Goal: Download file/media

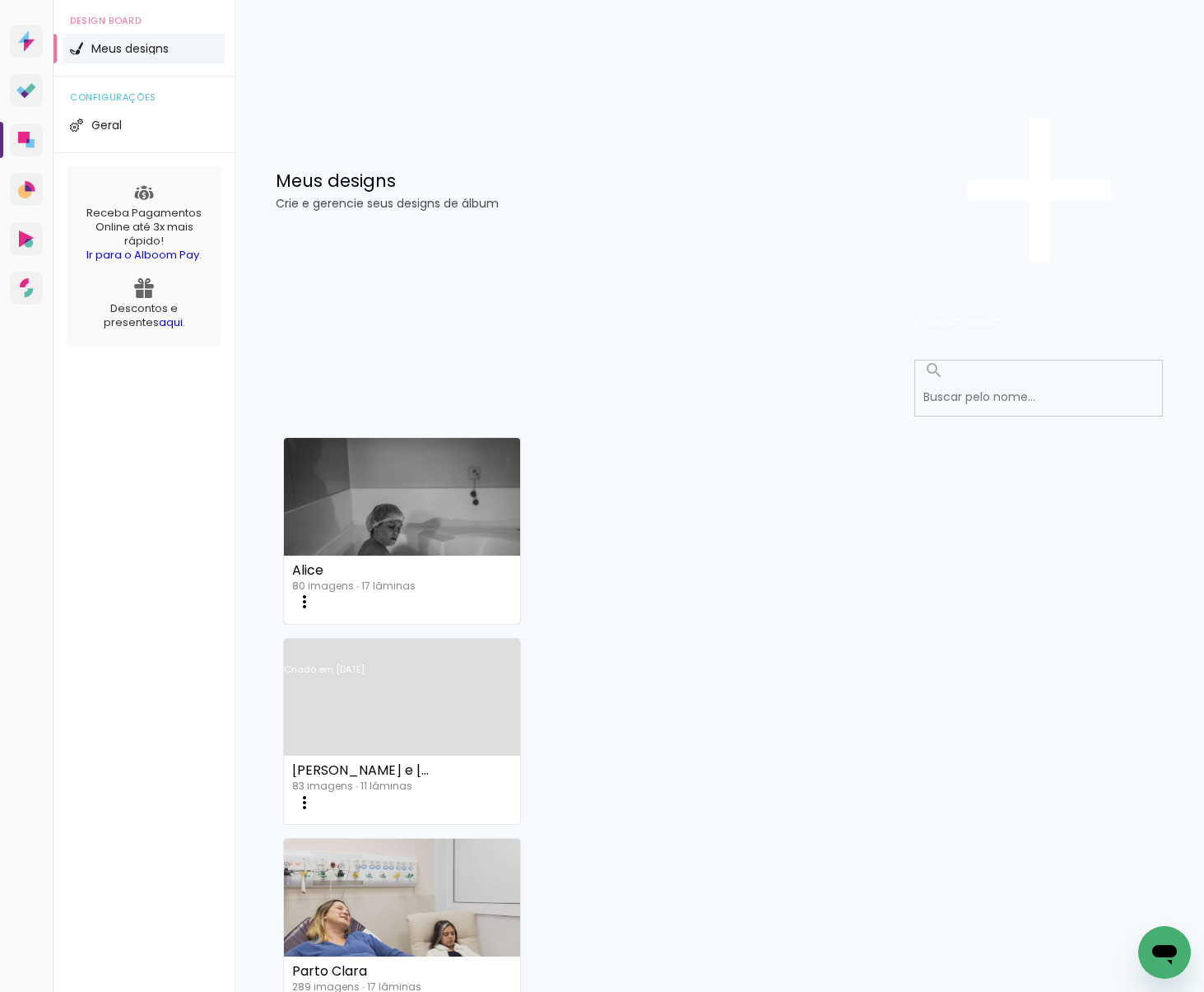
click at [520, 644] on link "Criado em [DATE]" at bounding box center [402, 690] width 236 height 93
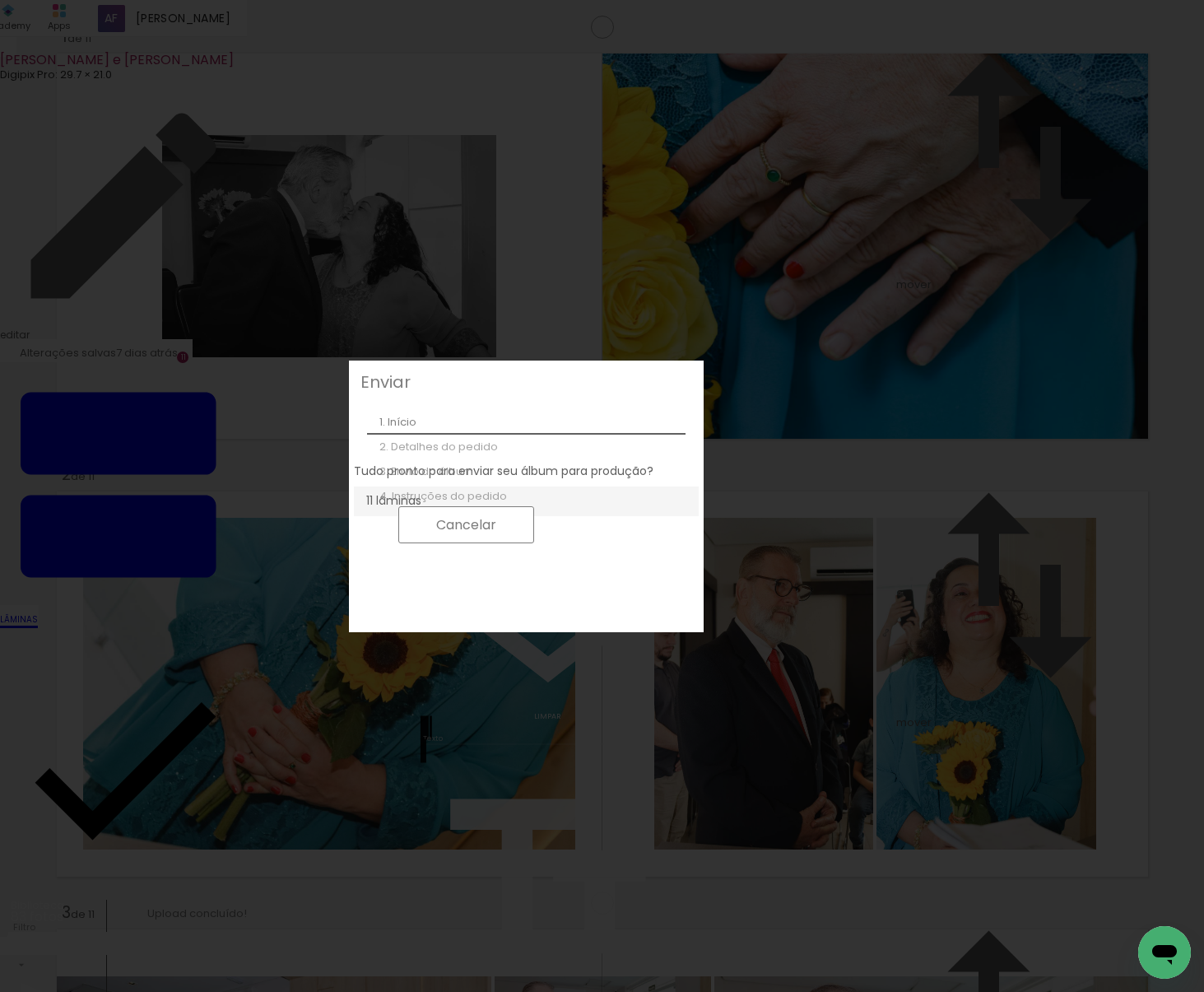
scroll to position [30, 0]
click at [0, 0] on slot "Continuar" at bounding box center [0, 0] width 0 height 0
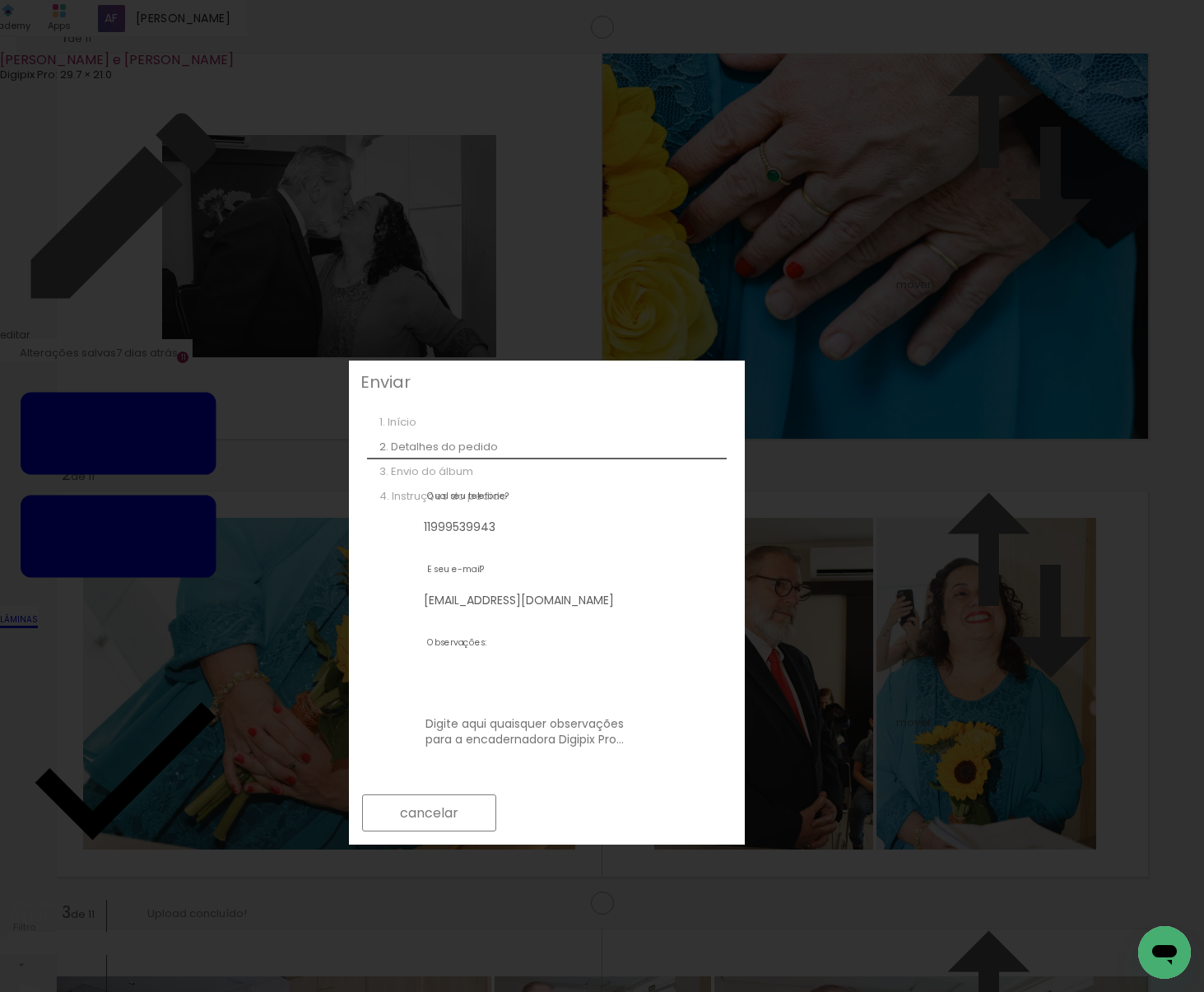
click at [0, 0] on slot "Exportar para Digipix Pro" at bounding box center [0, 0] width 0 height 0
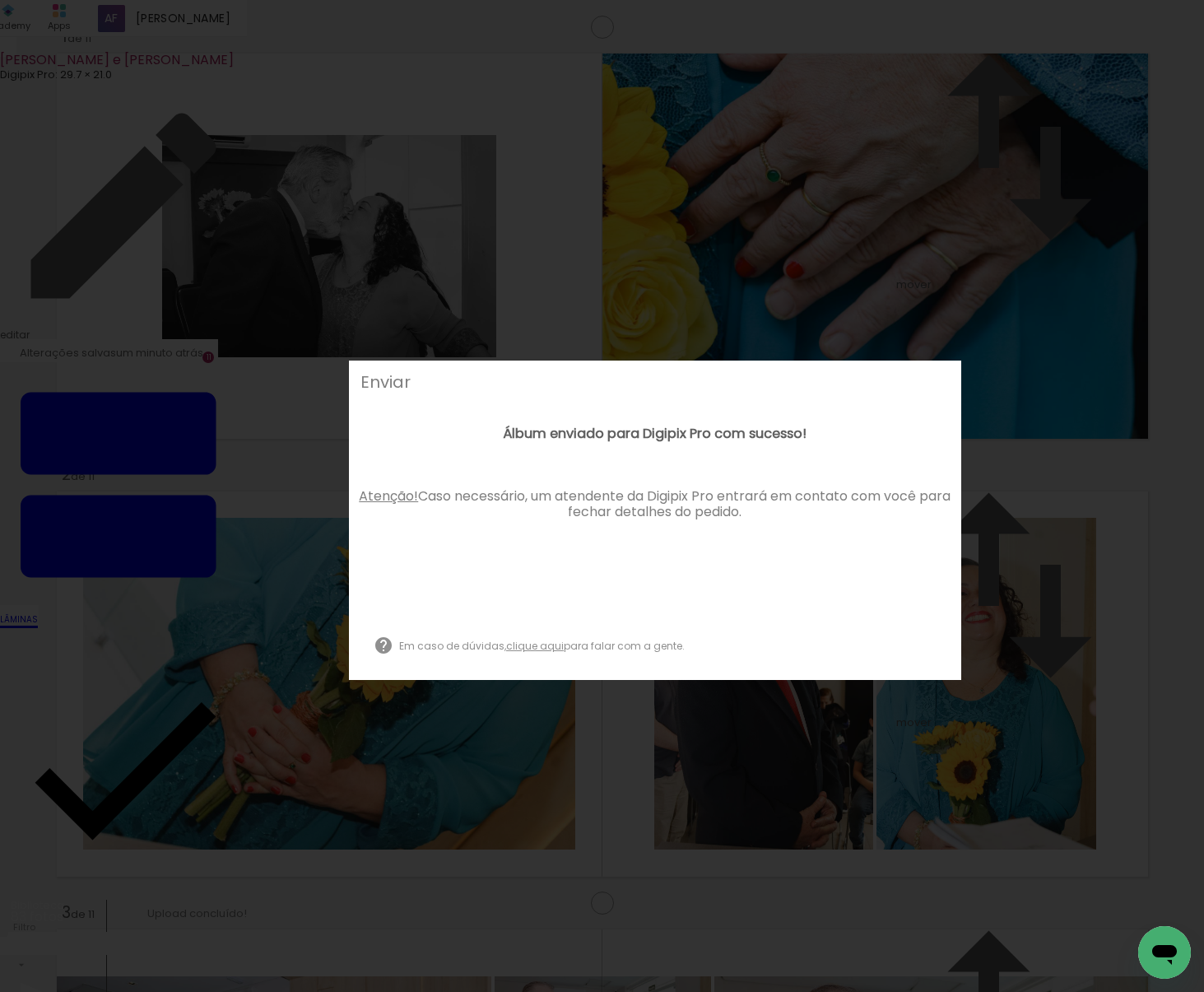
scroll to position [30, 0]
click at [600, 618] on small "Fechar e continuar para o álbum" at bounding box center [508, 609] width 183 height 17
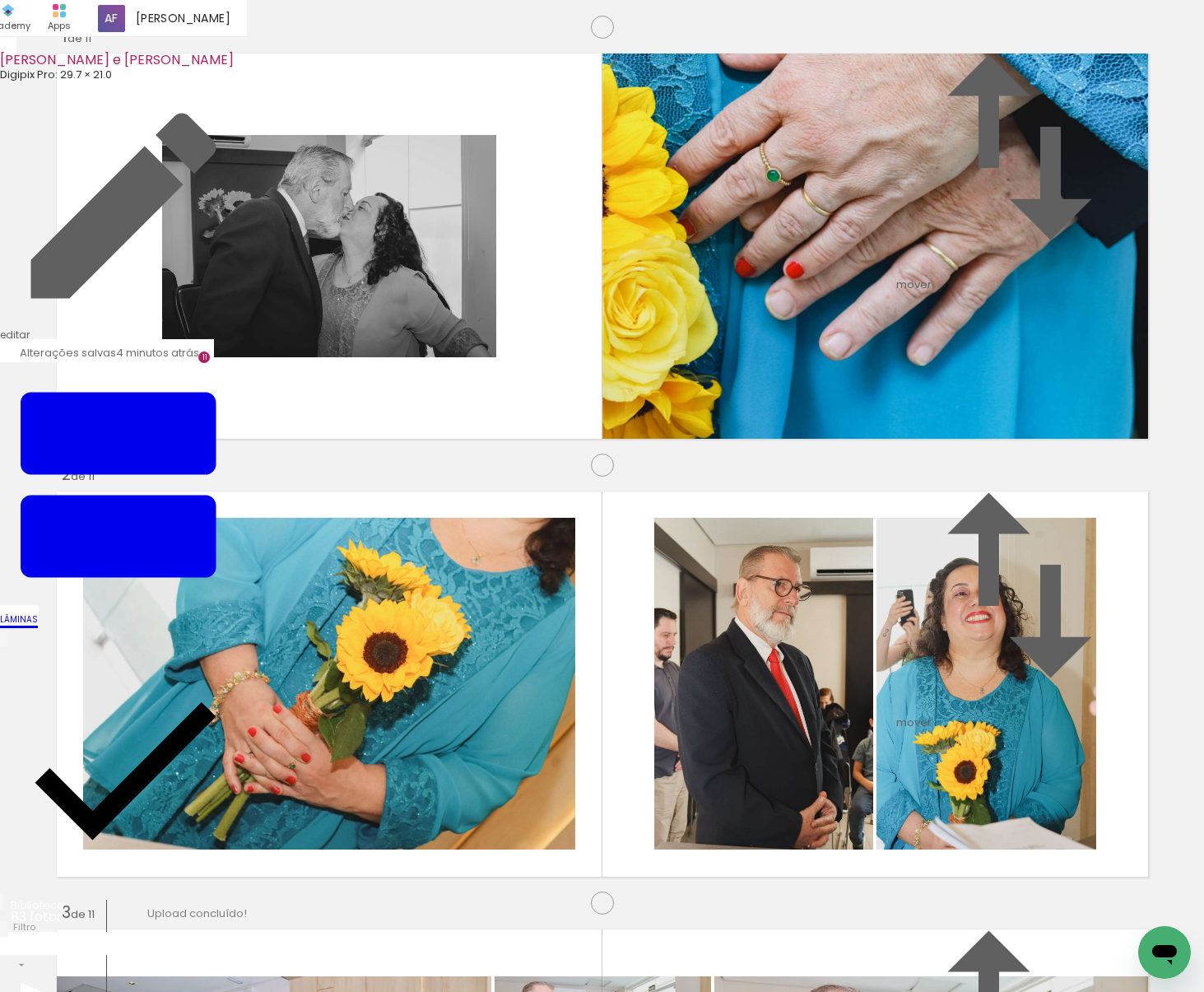
click at [90, 937] on span "Finalizar" at bounding box center [66, 945] width 45 height 17
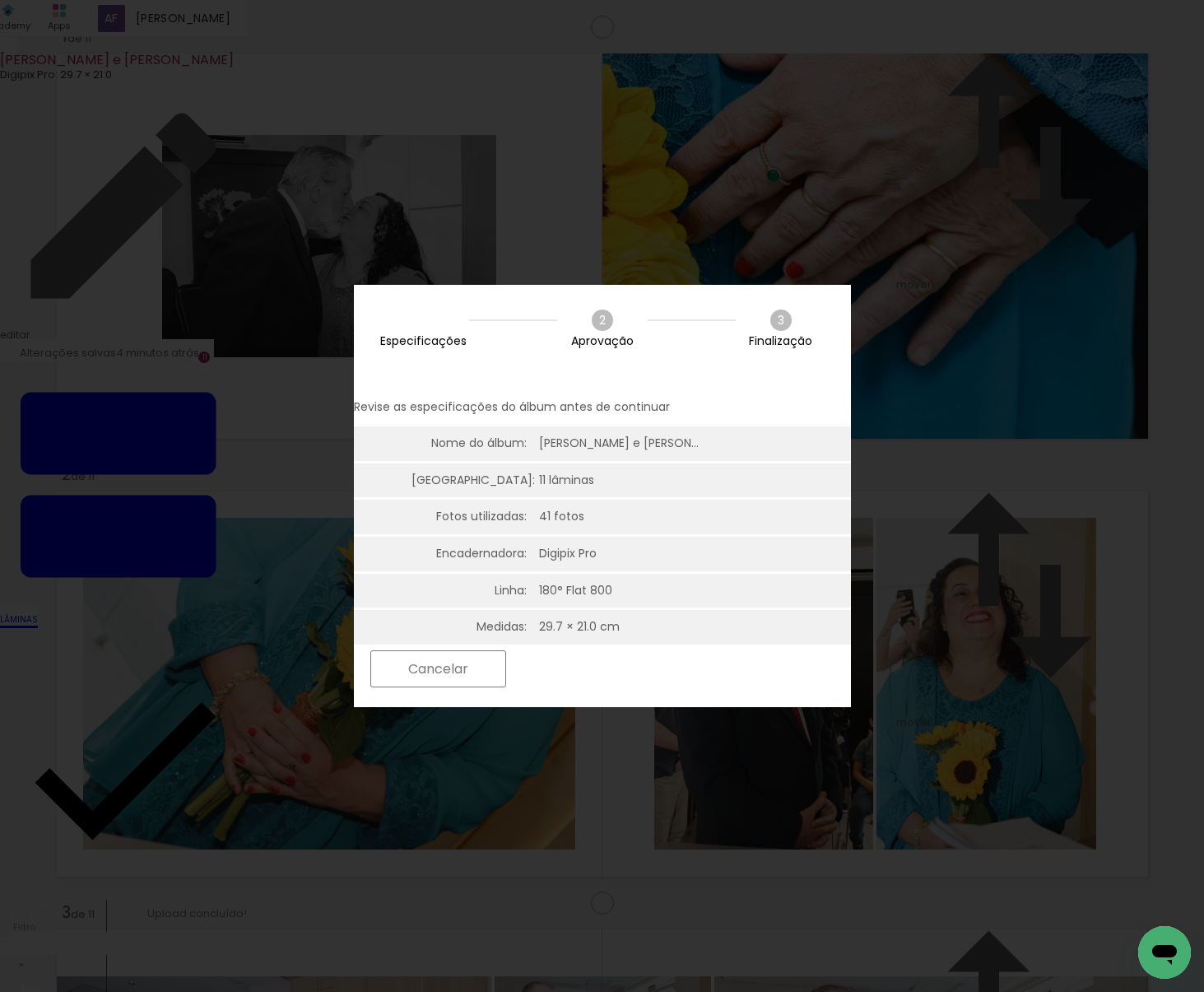
click at [0, 0] on slot "Próximo" at bounding box center [0, 0] width 0 height 0
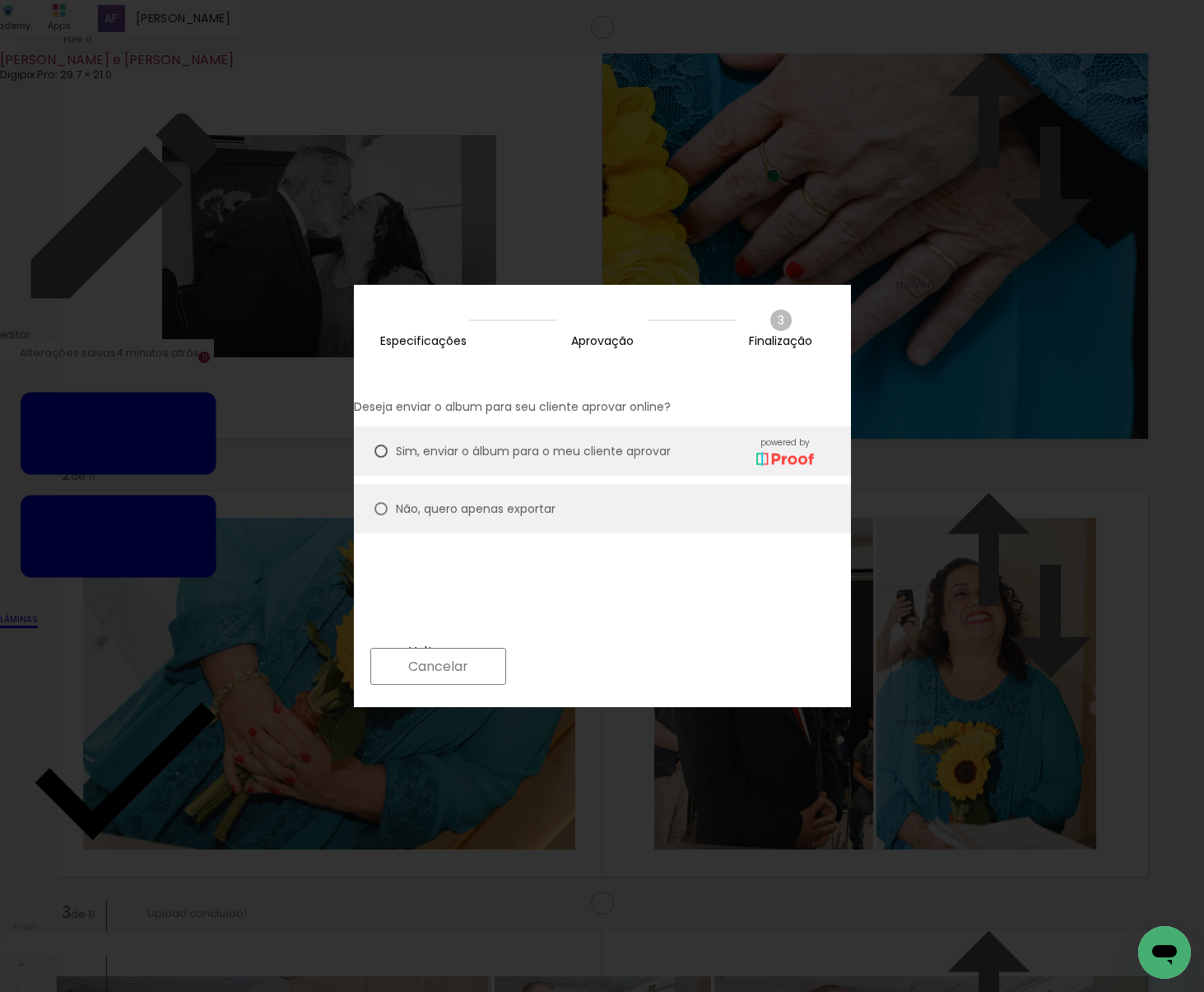
click at [0, 0] on slot "Não, quero apenas exportar" at bounding box center [0, 0] width 0 height 0
type paper-radio-button "on"
click at [641, 670] on paper-button "Próximo" at bounding box center [578, 666] width 127 height 36
type input "Alta, 300 DPI"
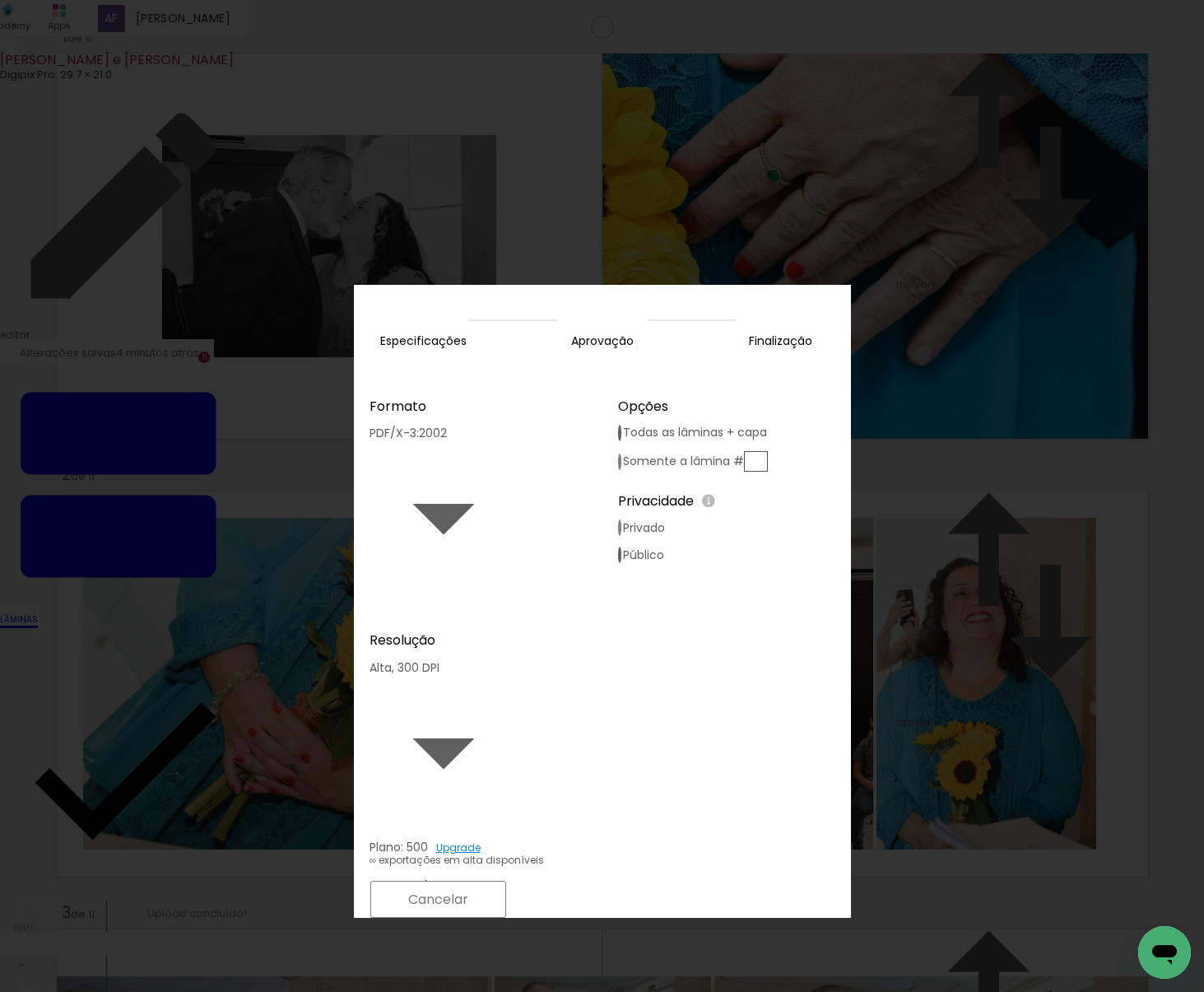
click at [0, 0] on slot "Exportar" at bounding box center [0, 0] width 0 height 0
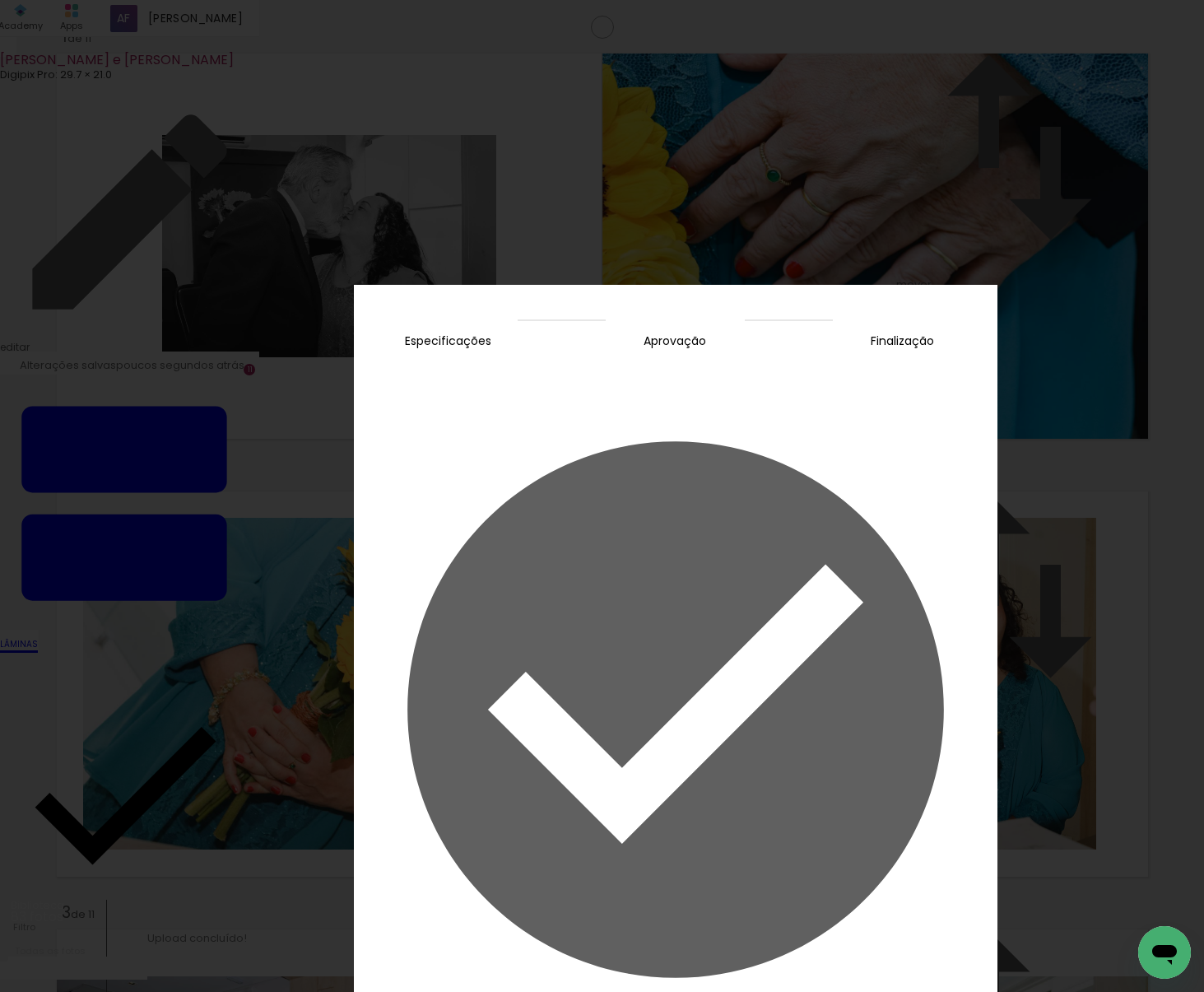
scroll to position [30, 0]
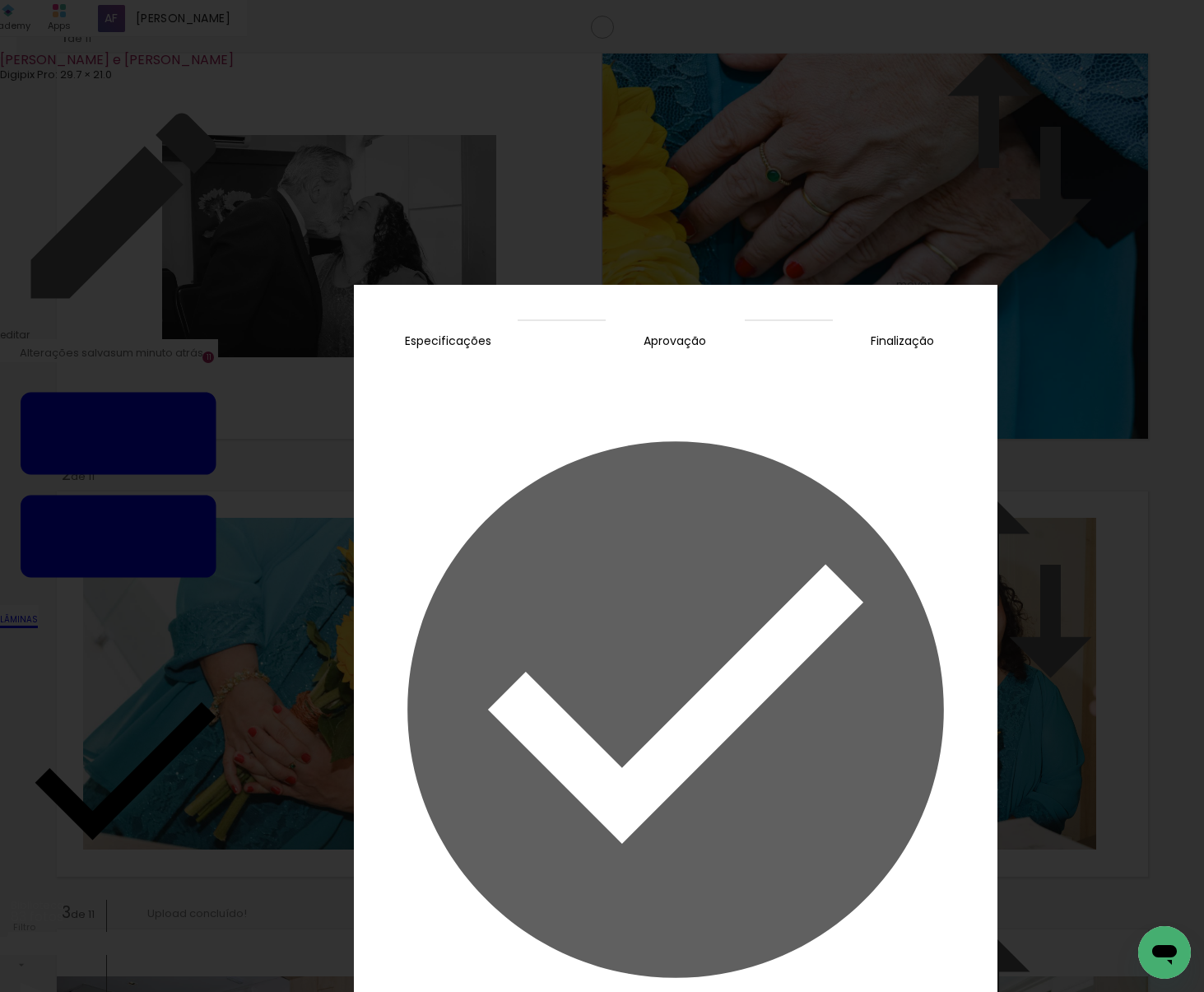
click at [0, 0] on slot "Concluir" at bounding box center [0, 0] width 0 height 0
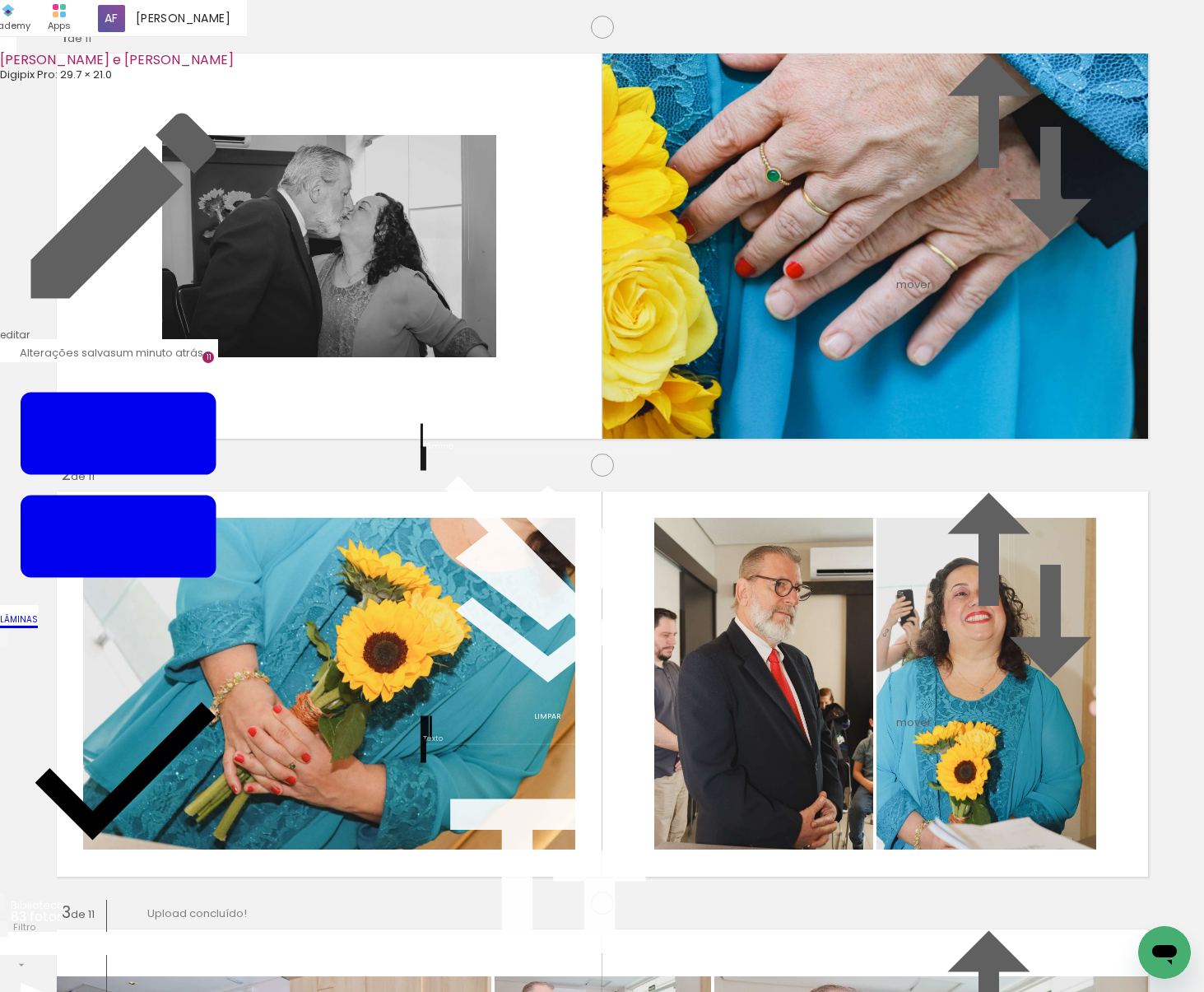
scroll to position [0, 0]
click at [1008, 347] on div at bounding box center [877, 246] width 596 height 396
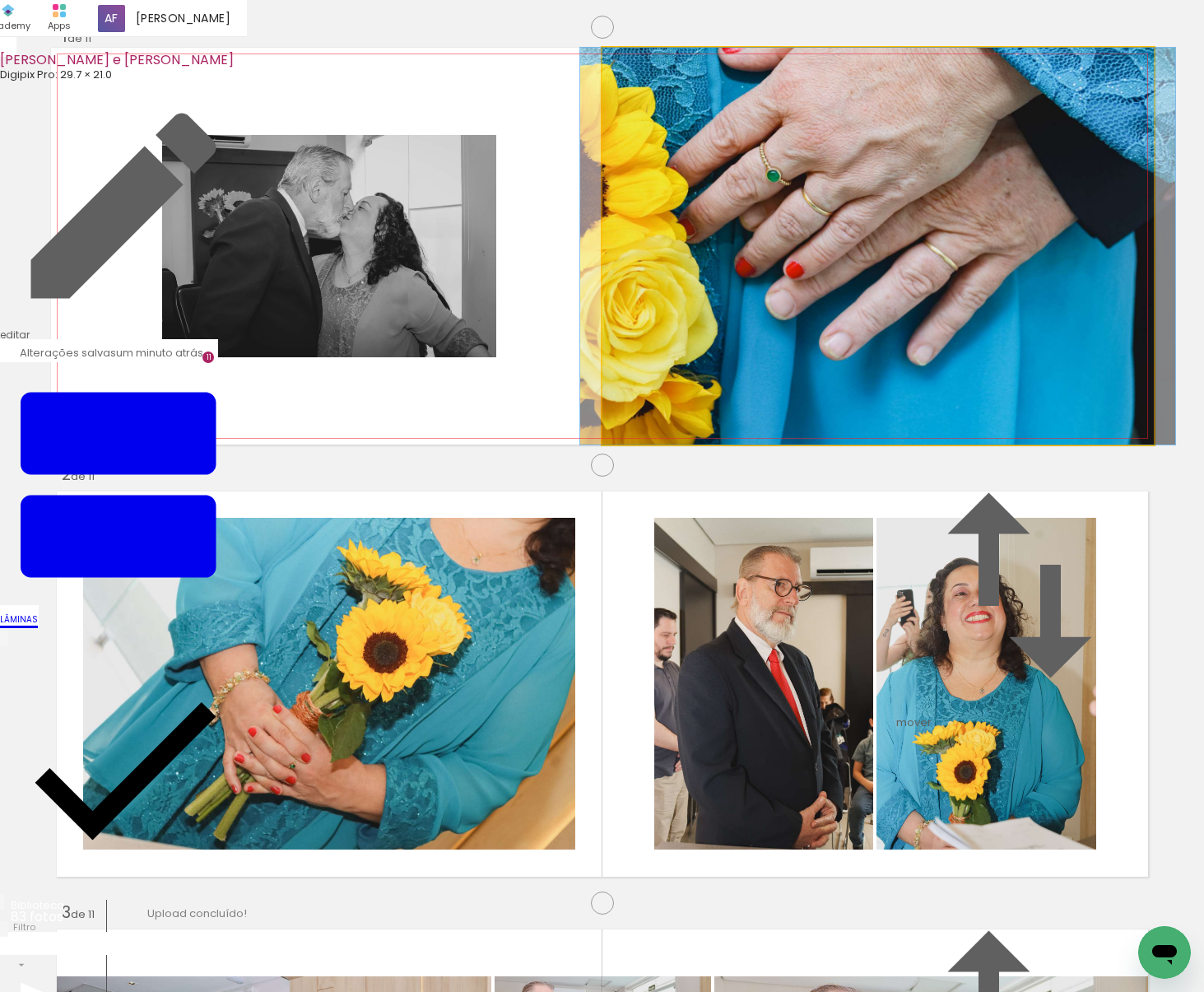
click at [960, 316] on quentale-photo at bounding box center [878, 246] width 552 height 396
click at [867, 307] on quentale-photo at bounding box center [878, 246] width 552 height 396
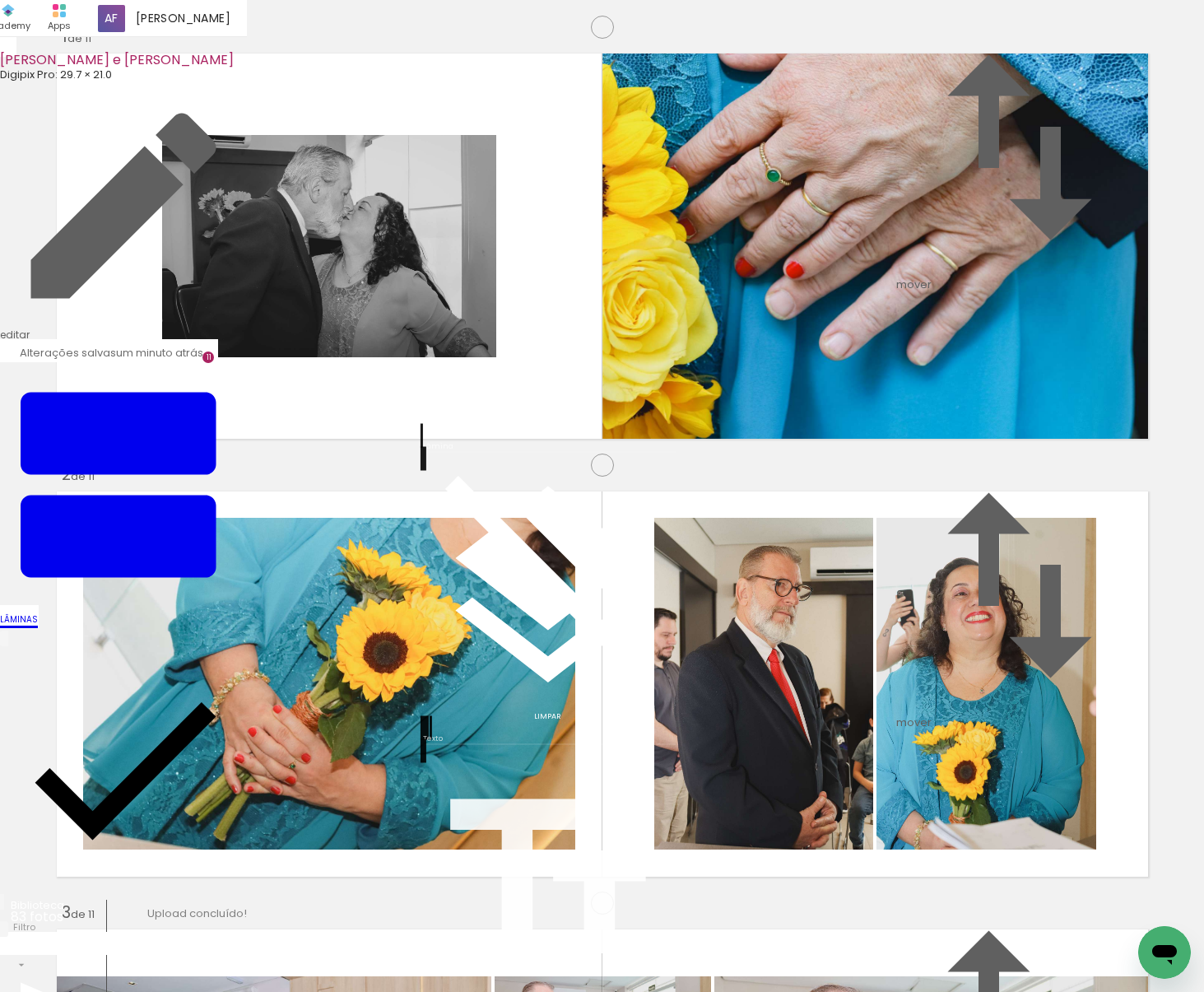
click at [447, 713] on div "Limpar" at bounding box center [548, 717] width 247 height 7
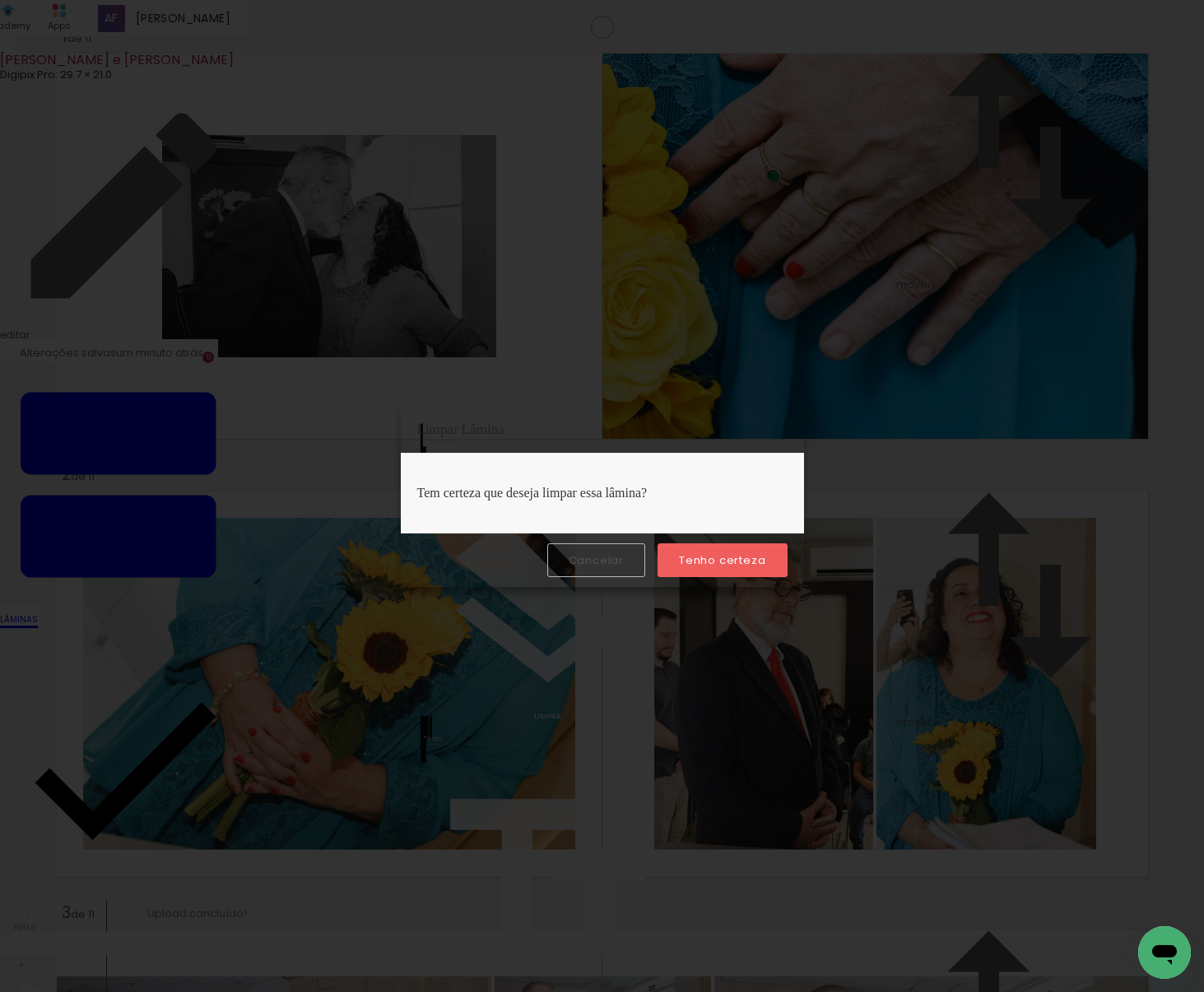
click at [0, 0] on slot "Tenho certeza" at bounding box center [0, 0] width 0 height 0
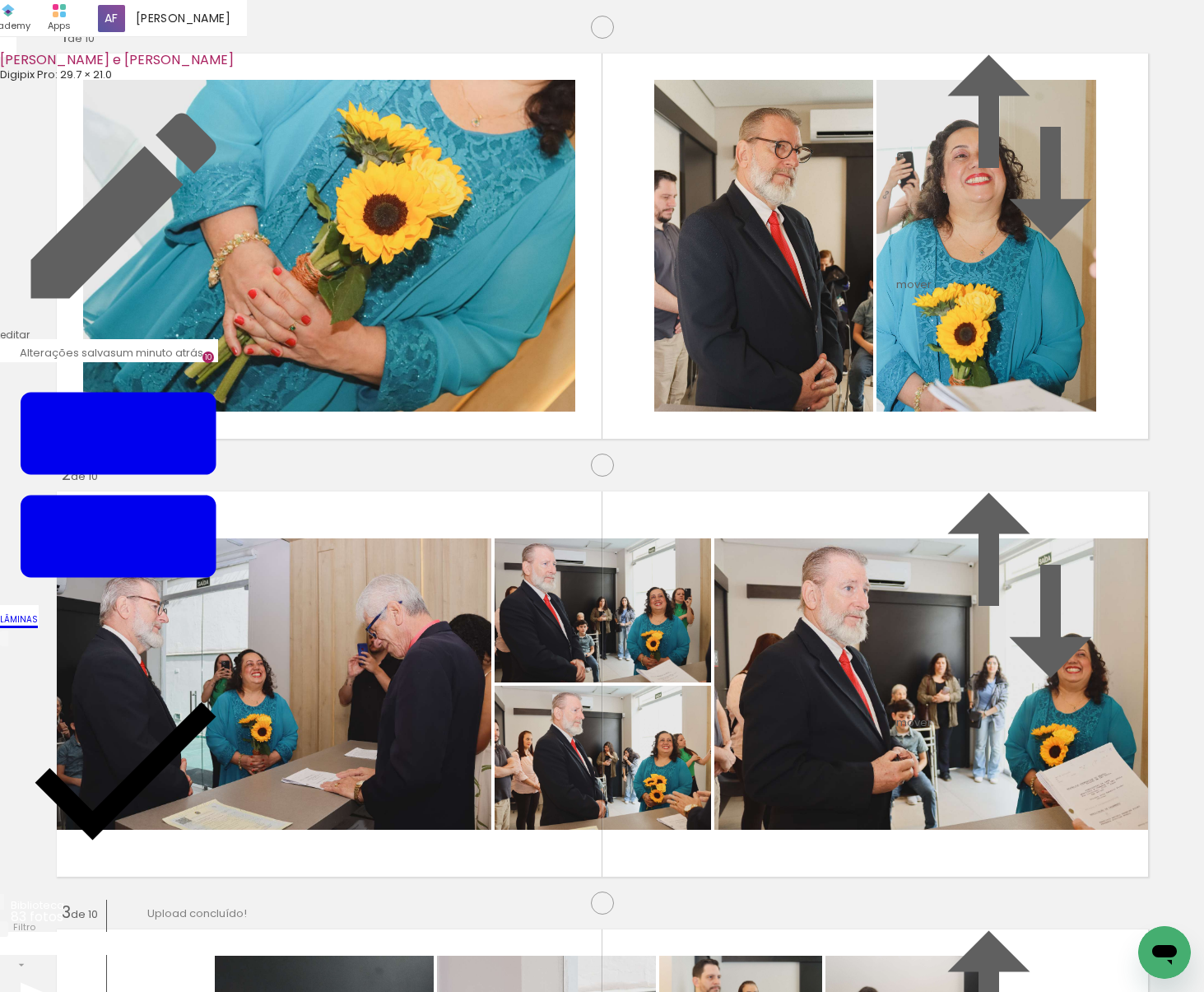
click at [90, 937] on span "Finalizar" at bounding box center [66, 945] width 45 height 17
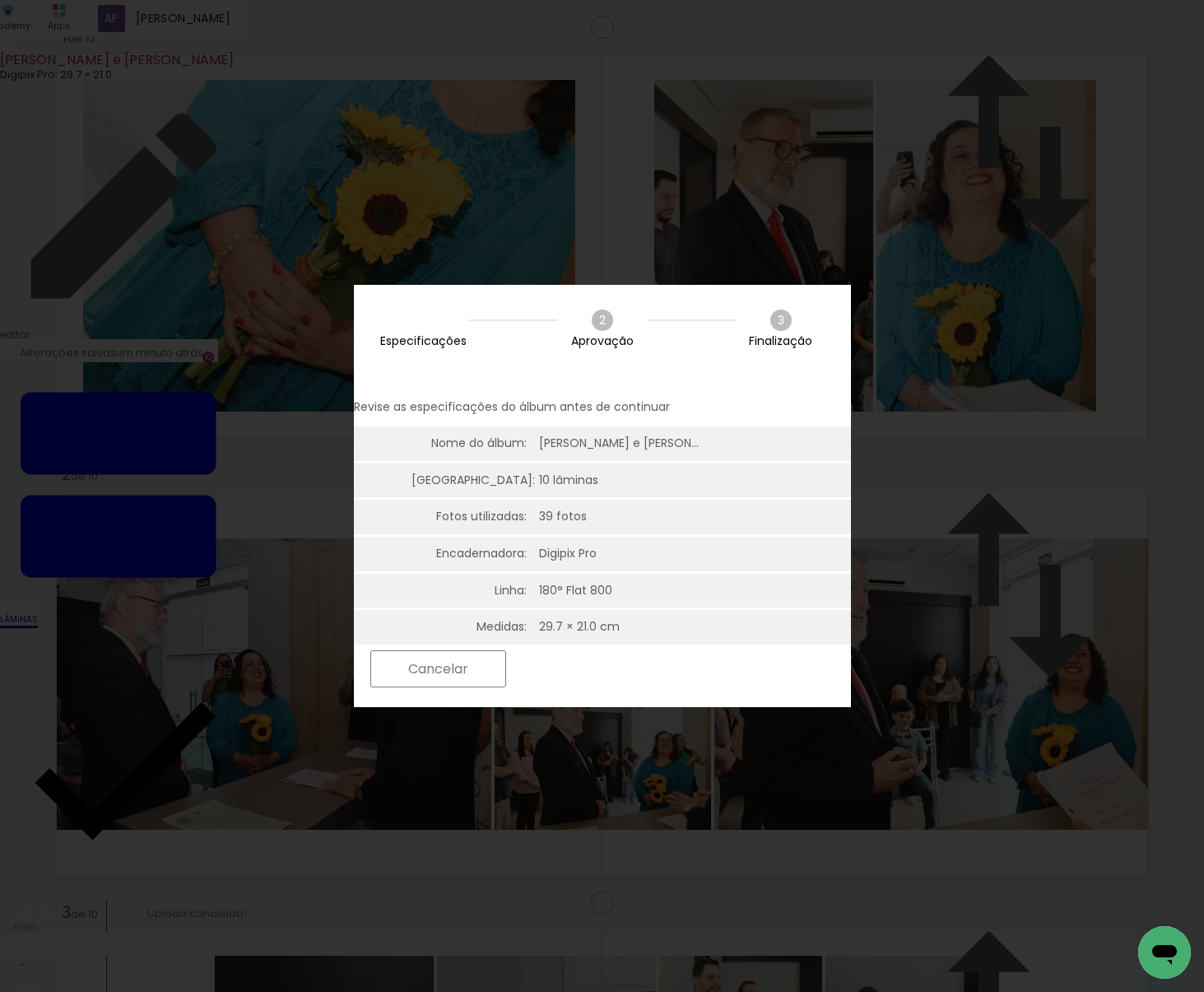
click at [641, 670] on paper-button "Próximo" at bounding box center [578, 669] width 127 height 36
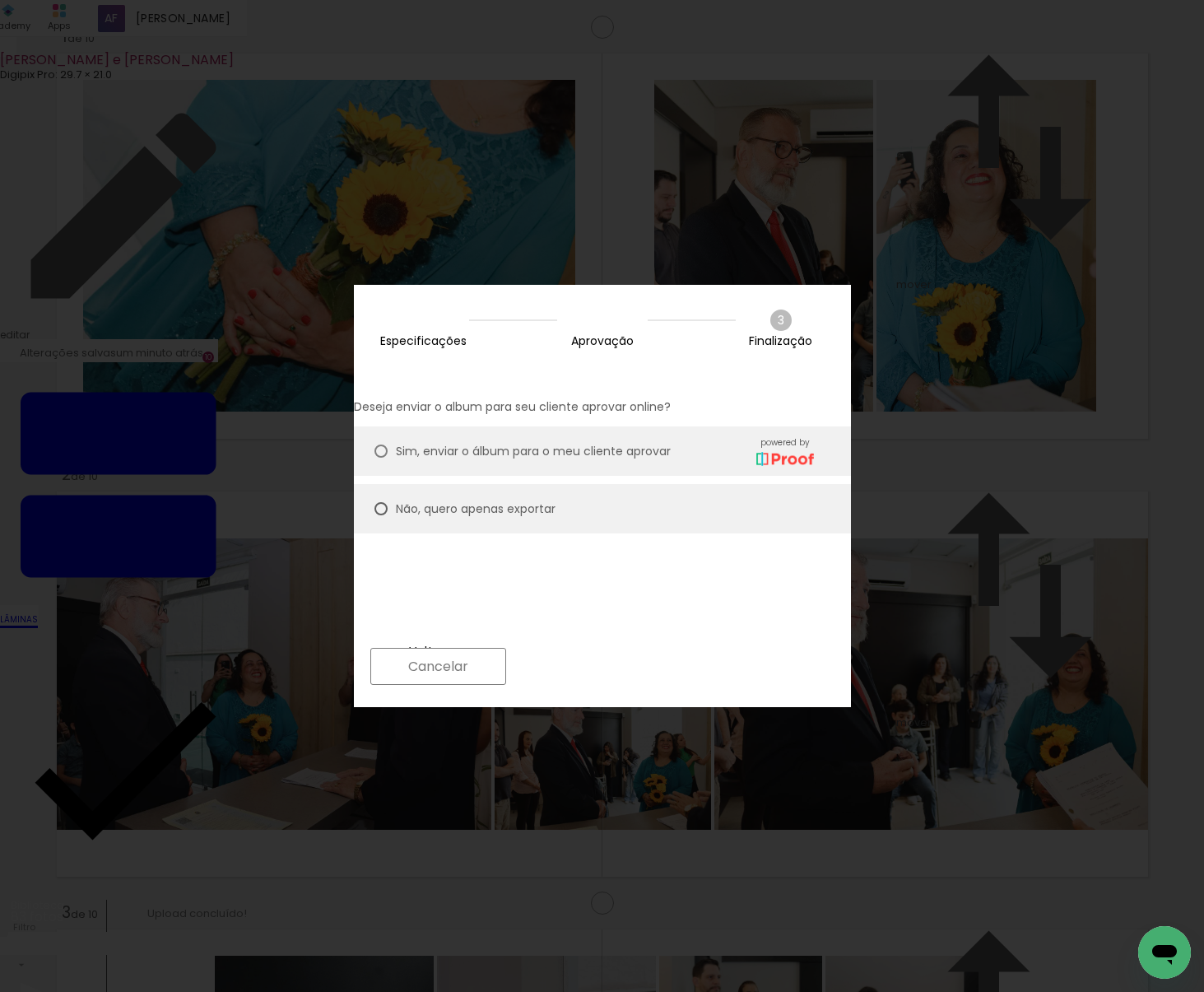
click at [0, 0] on slot "Próximo" at bounding box center [0, 0] width 0 height 0
type input "Alta, 300 DPI"
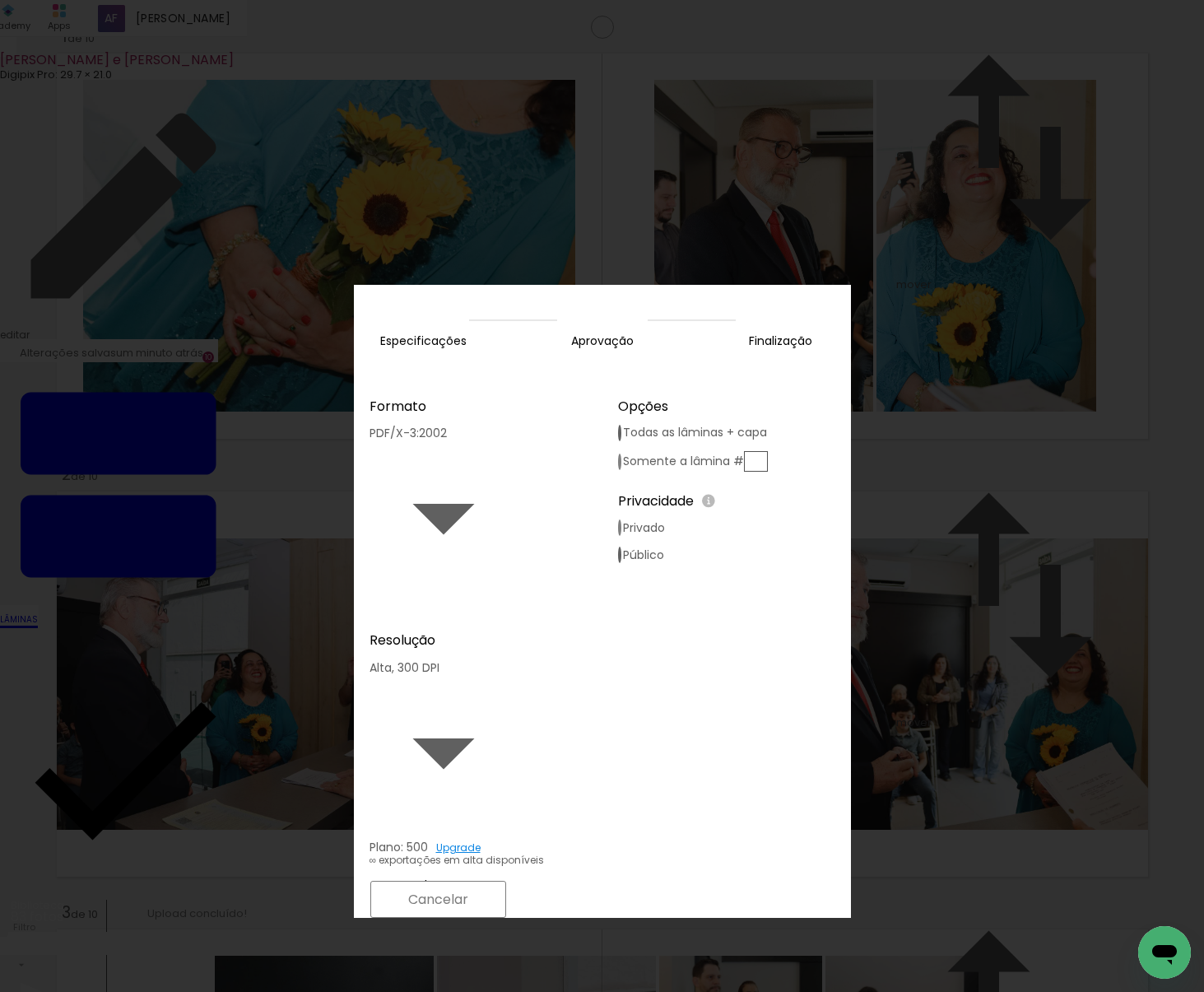
click at [0, 0] on slot "Exportar" at bounding box center [0, 0] width 0 height 0
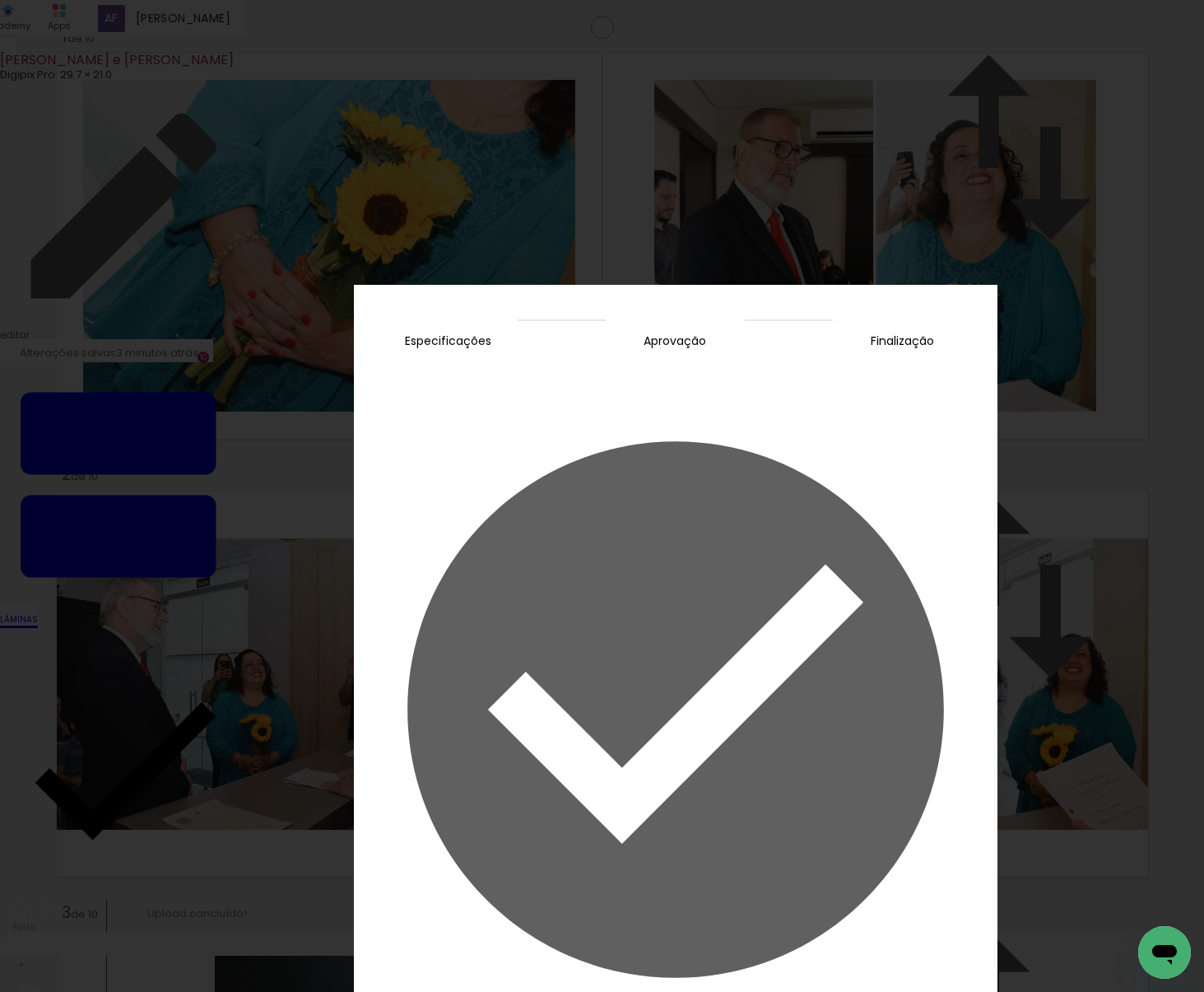
click at [0, 0] on slot "Concluir" at bounding box center [0, 0] width 0 height 0
